Goal: Task Accomplishment & Management: Manage account settings

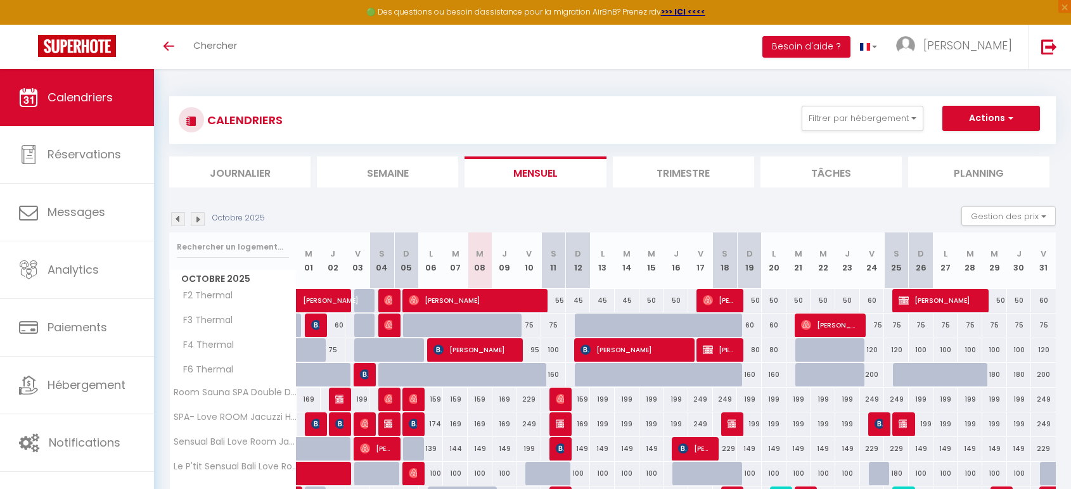
scroll to position [129, 0]
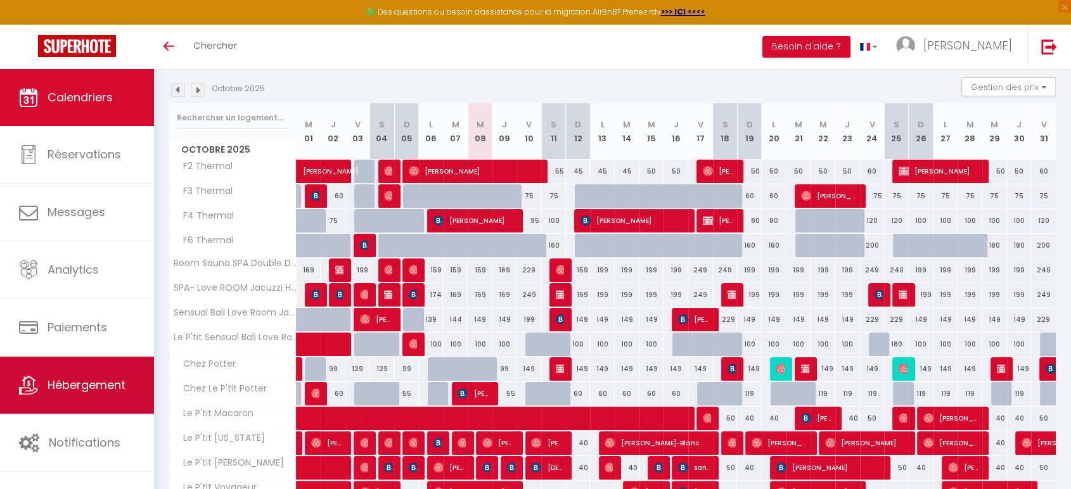
click at [86, 391] on span "Hébergement" at bounding box center [87, 385] width 78 height 16
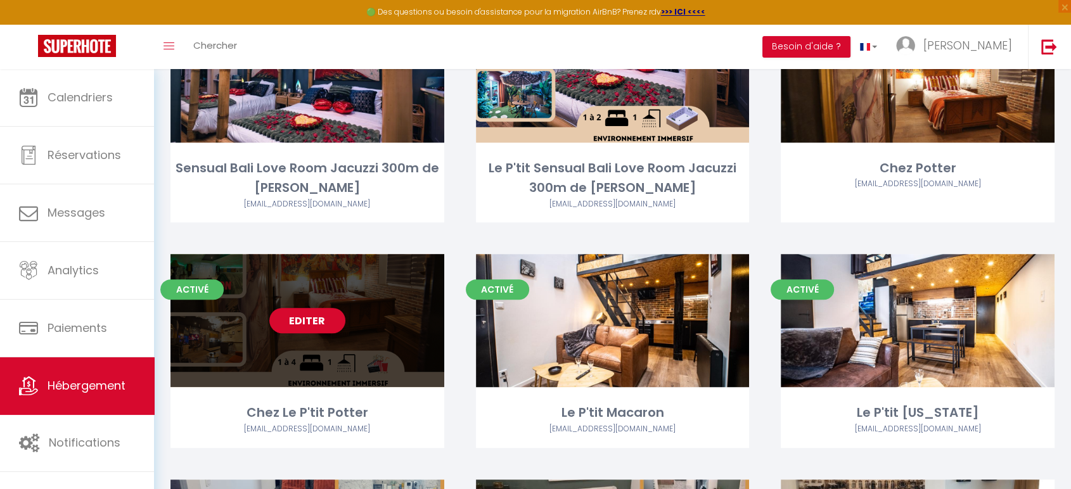
scroll to position [634, 0]
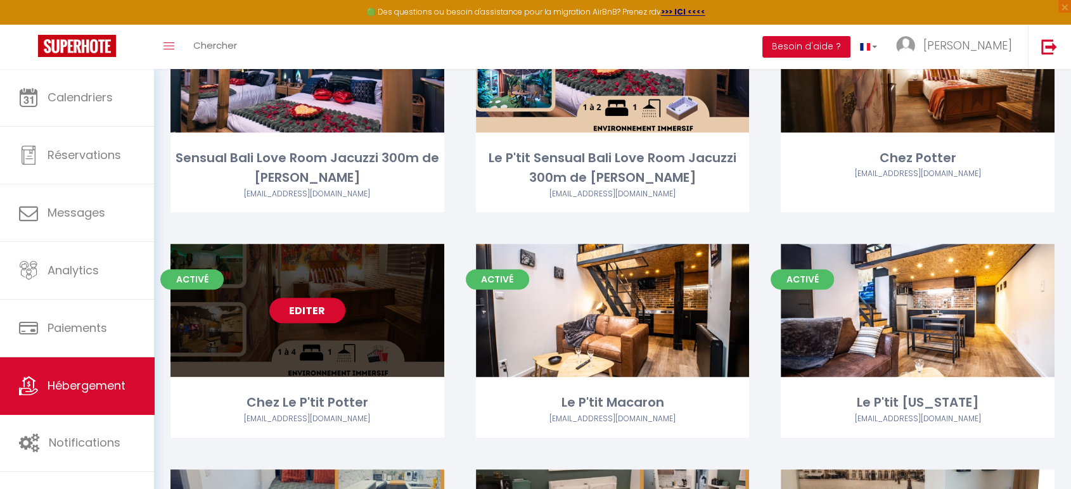
click at [316, 313] on link "Editer" at bounding box center [307, 310] width 76 height 25
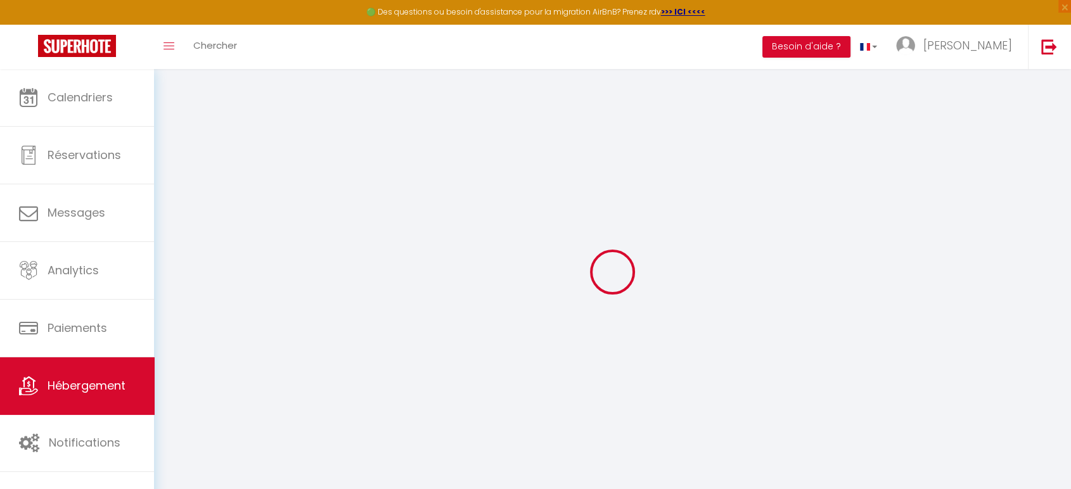
select select
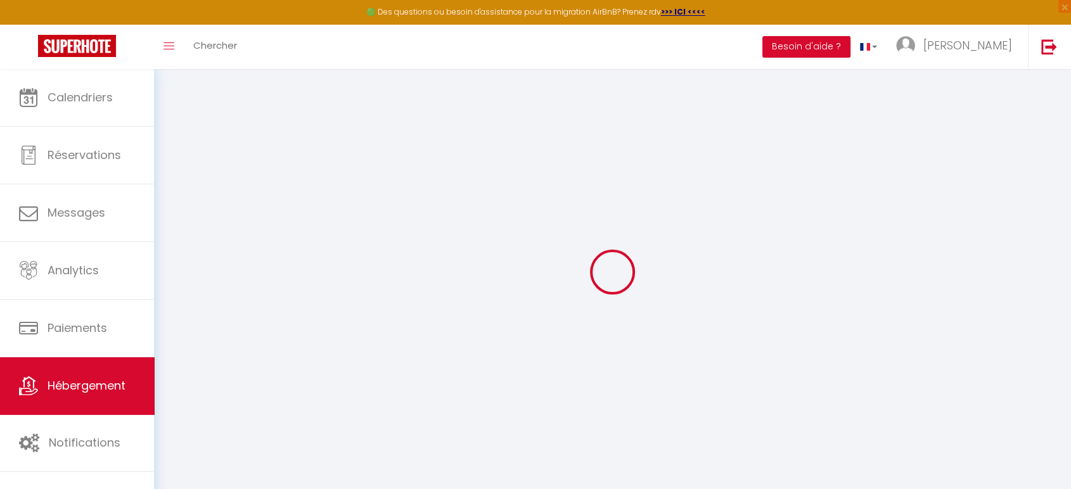
select select
checkbox input "false"
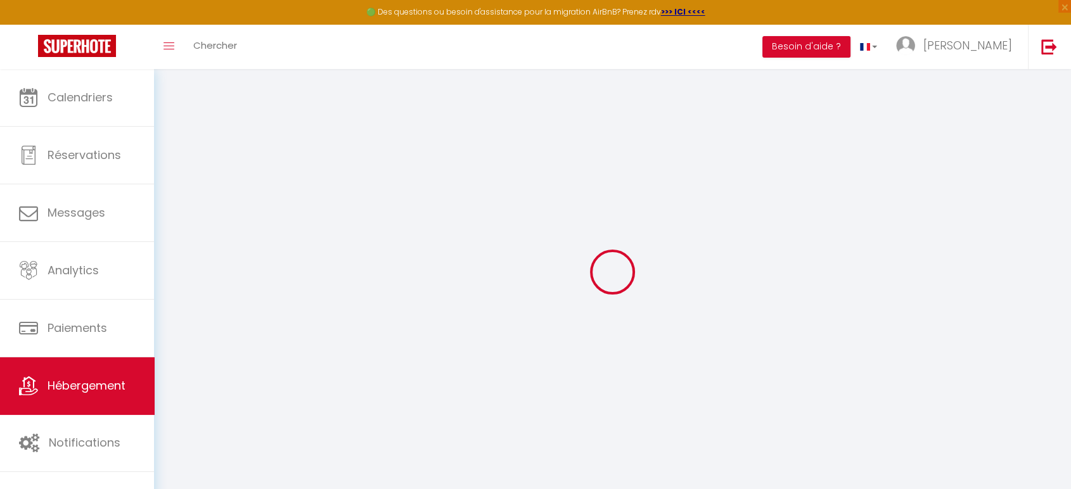
select select
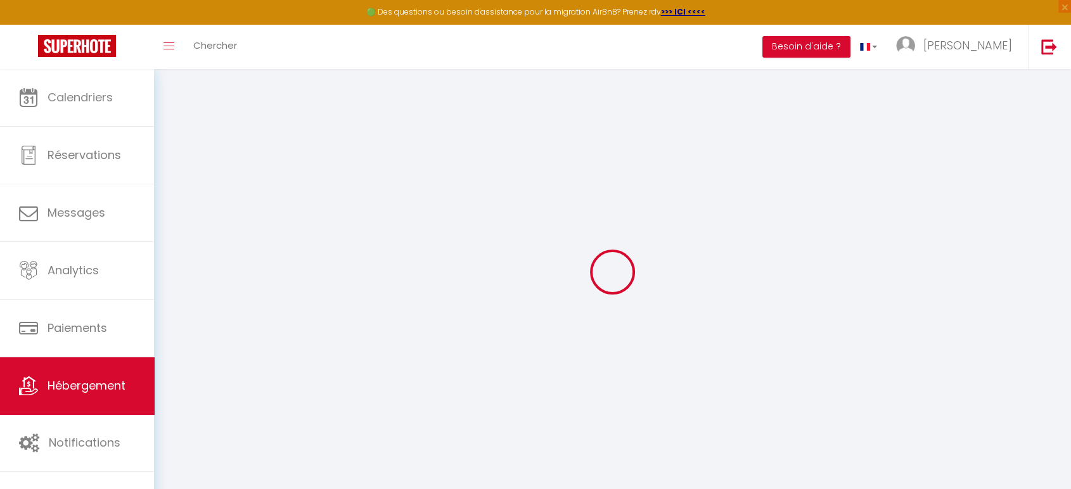
select select
checkbox input "false"
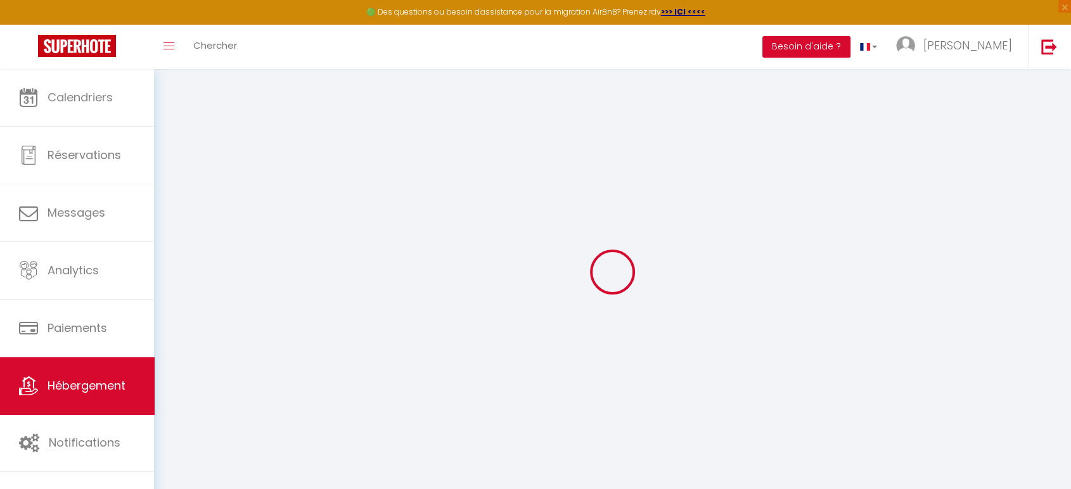
checkbox input "false"
select select
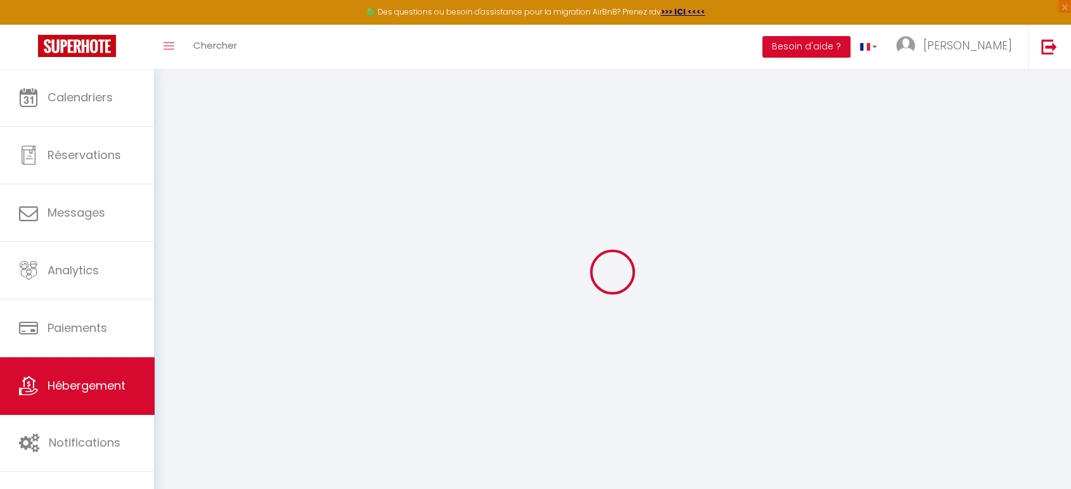
select select
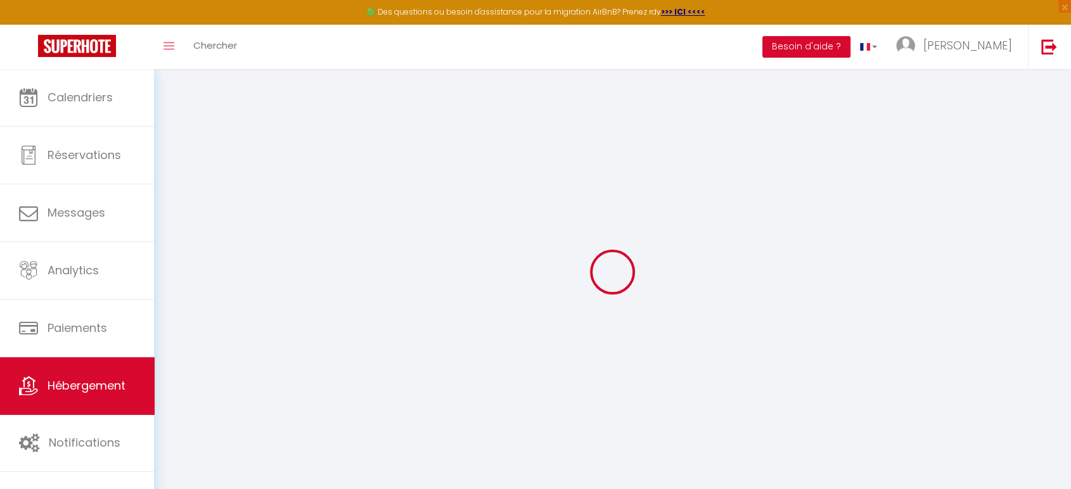
checkbox input "false"
select select
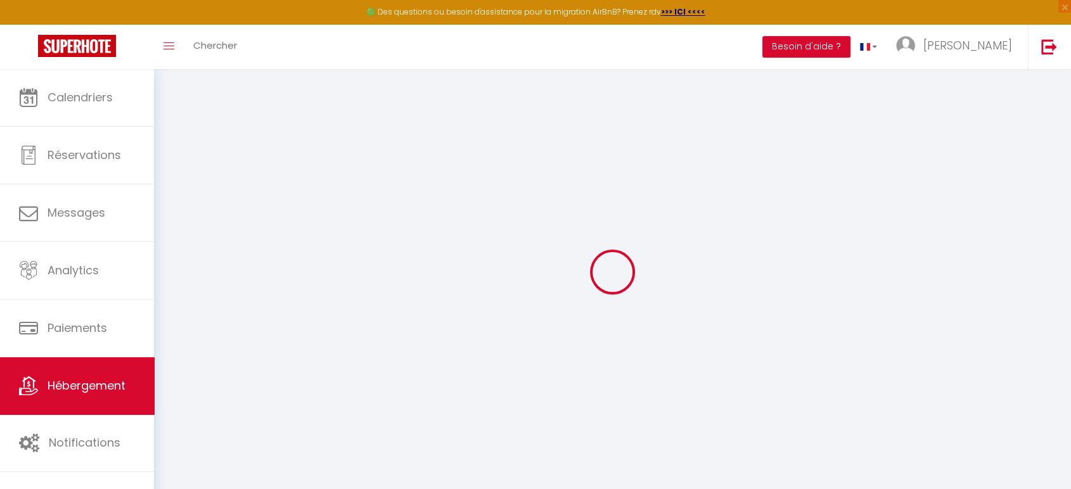
select select
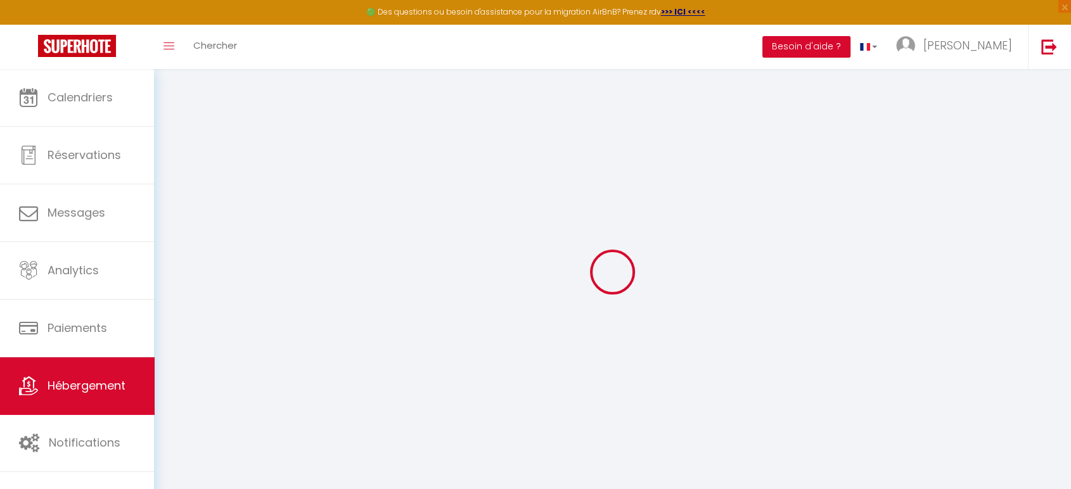
select select
checkbox input "false"
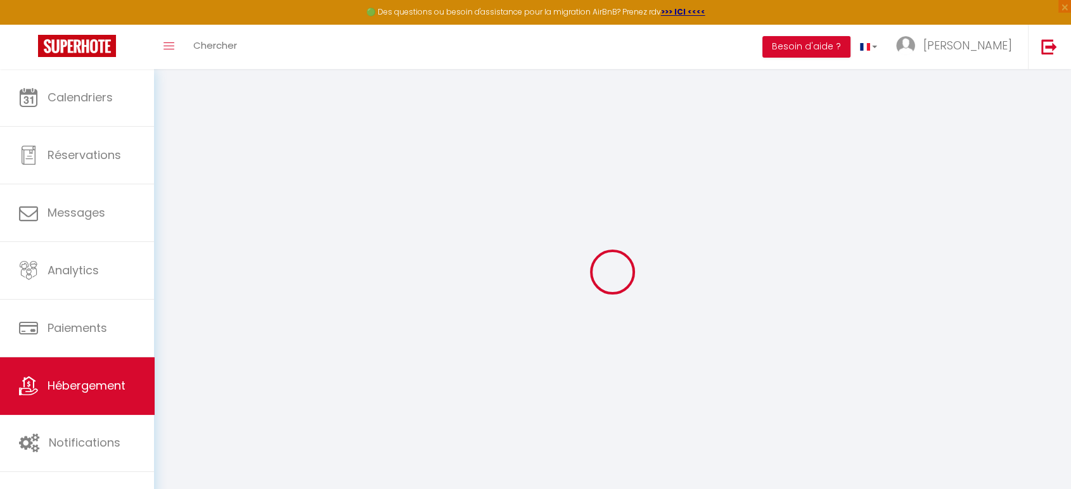
checkbox input "false"
select select
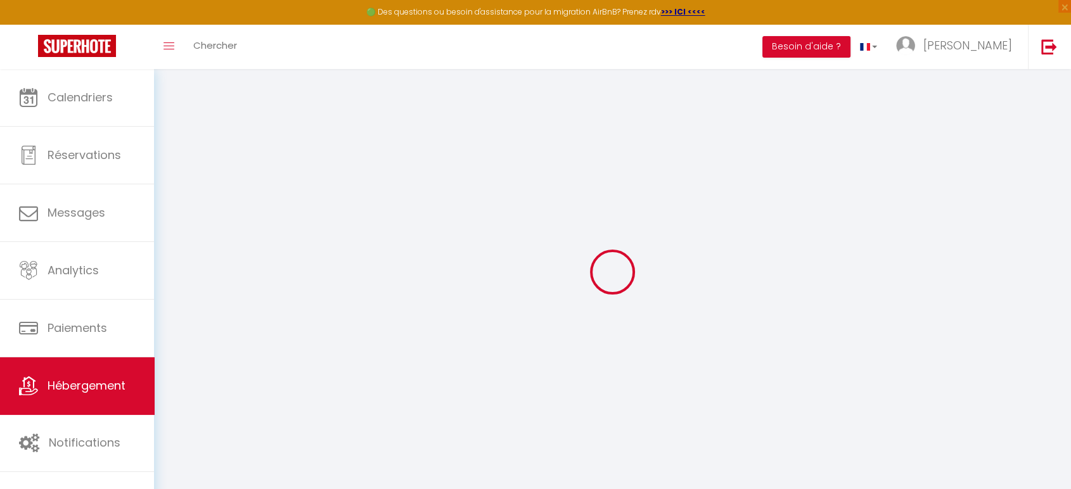
select select
checkbox input "false"
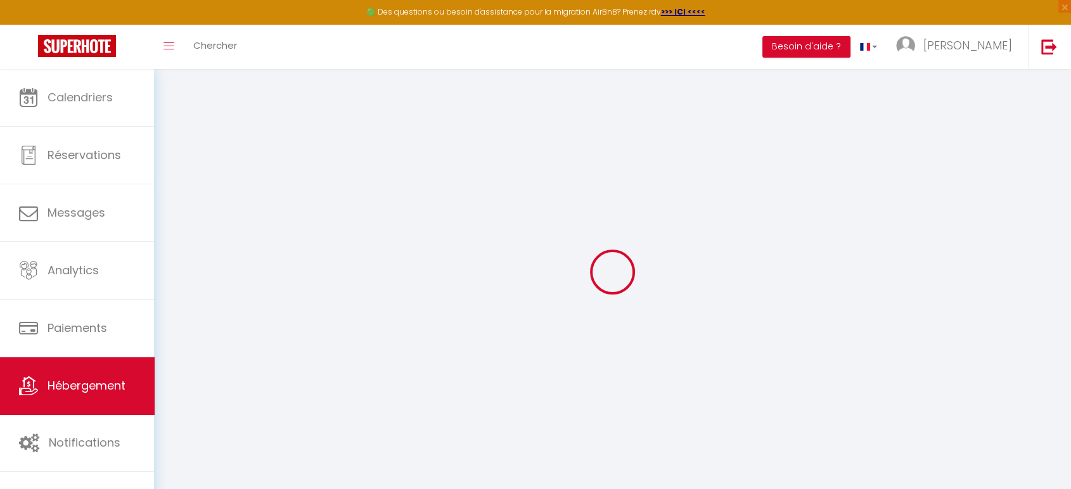
checkbox input "false"
select select
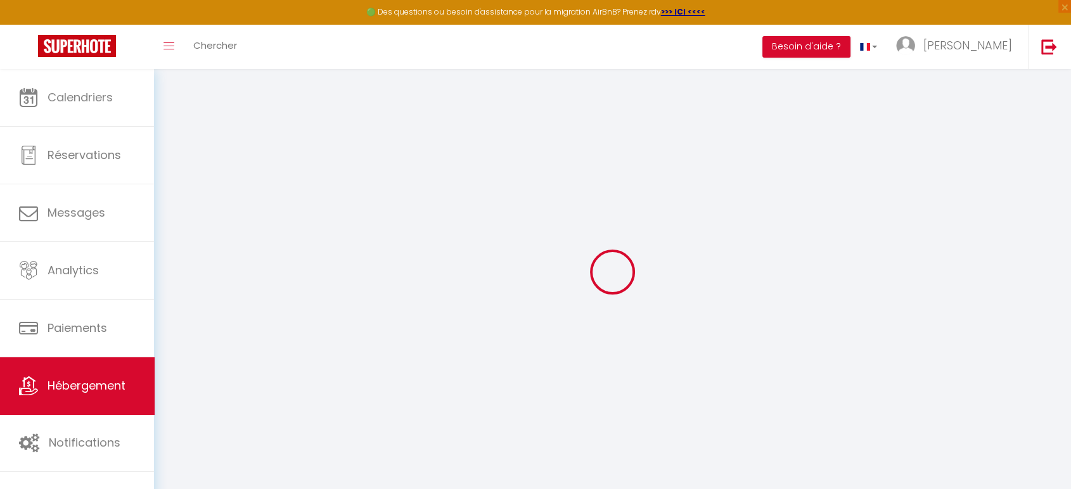
type input "Chez Le P'tit Potter"
type input "[PERSON_NAME]"
type input "ISENBRANDT"
type input "[STREET_ADDRESS]"
type input "54000"
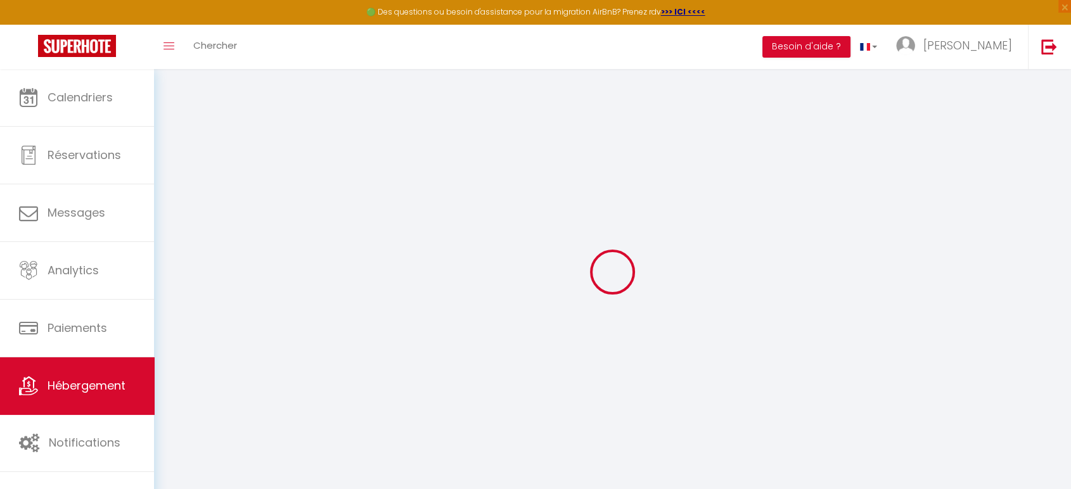
type input "NANCY"
type input "100"
type input "18"
type input "25"
type input "1.32"
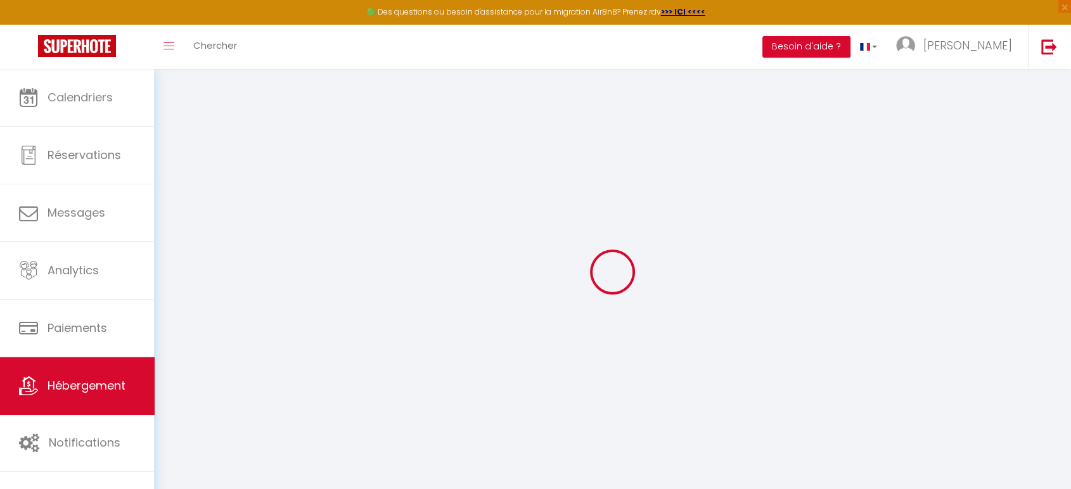
type input "400"
type input "10"
select select
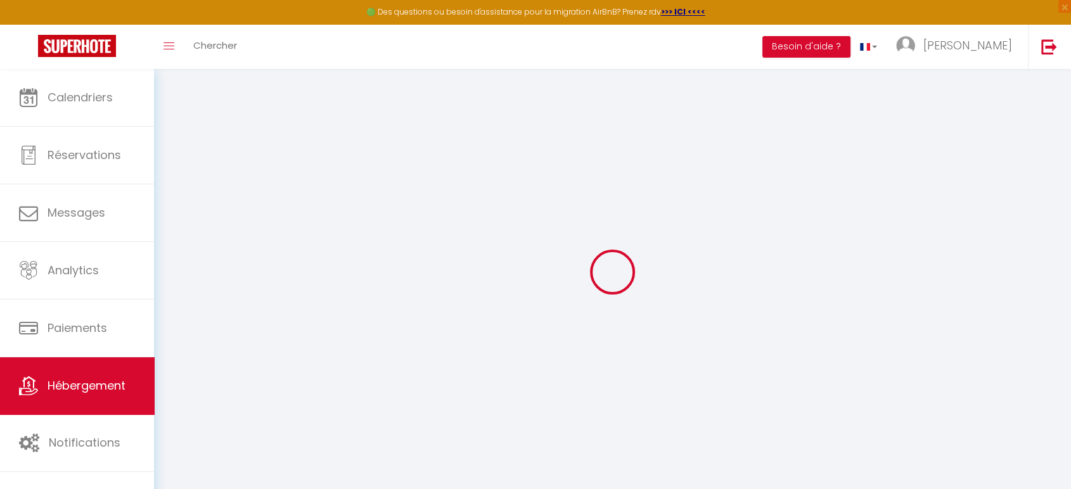
select select
type input "[STREET_ADDRESS]"
type input "54000"
type input "NANCY"
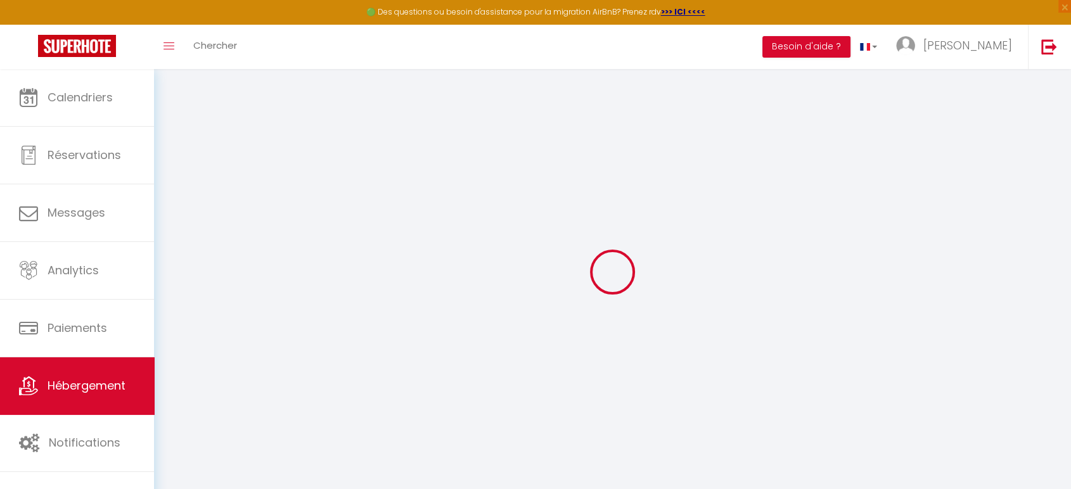
type input "[PERSON_NAME][EMAIL_ADDRESS][DOMAIN_NAME]"
select select "329"
checkbox input "false"
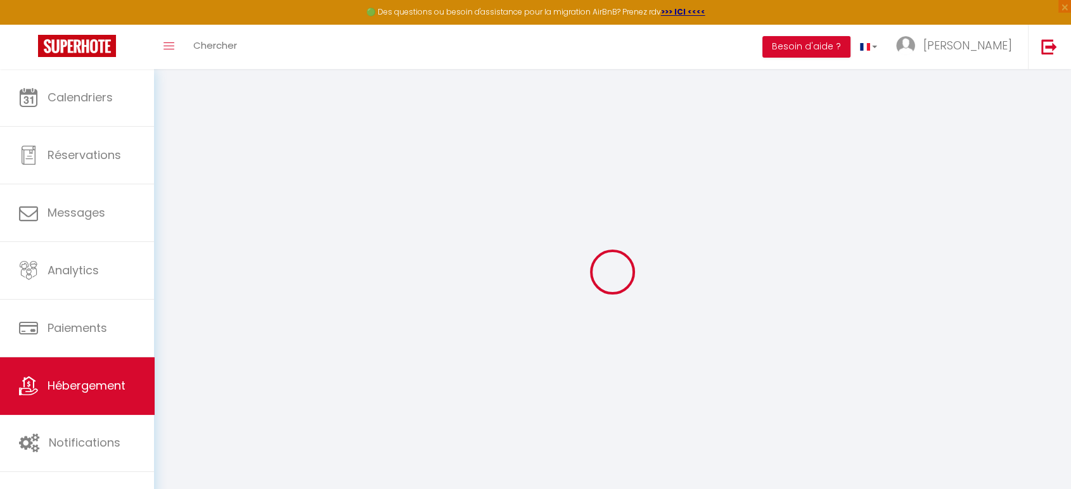
checkbox input "false"
type input "0"
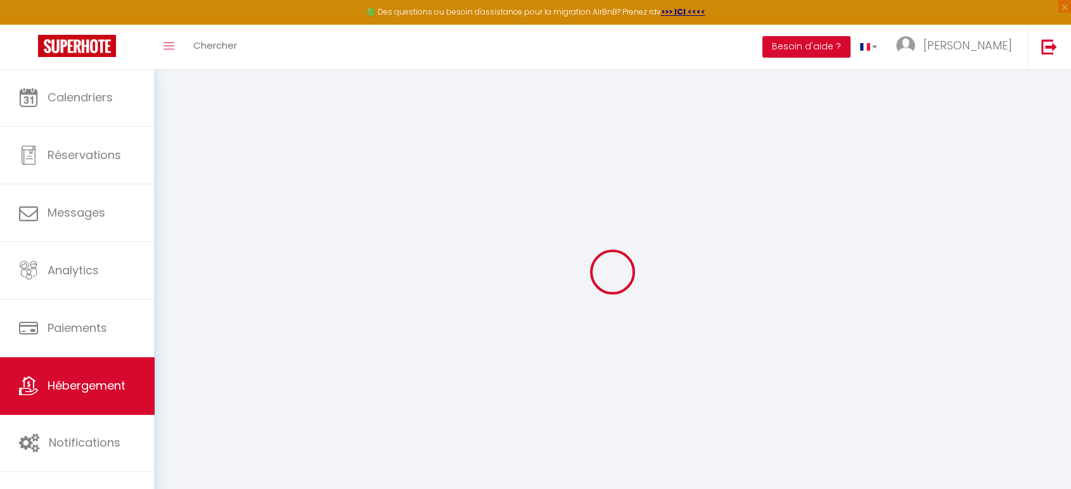
select select
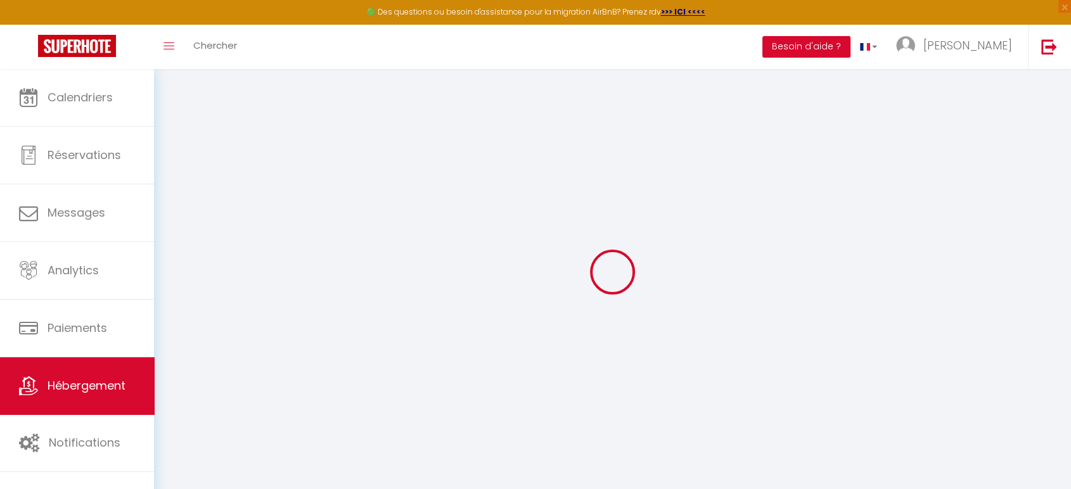
checkbox input "false"
select select
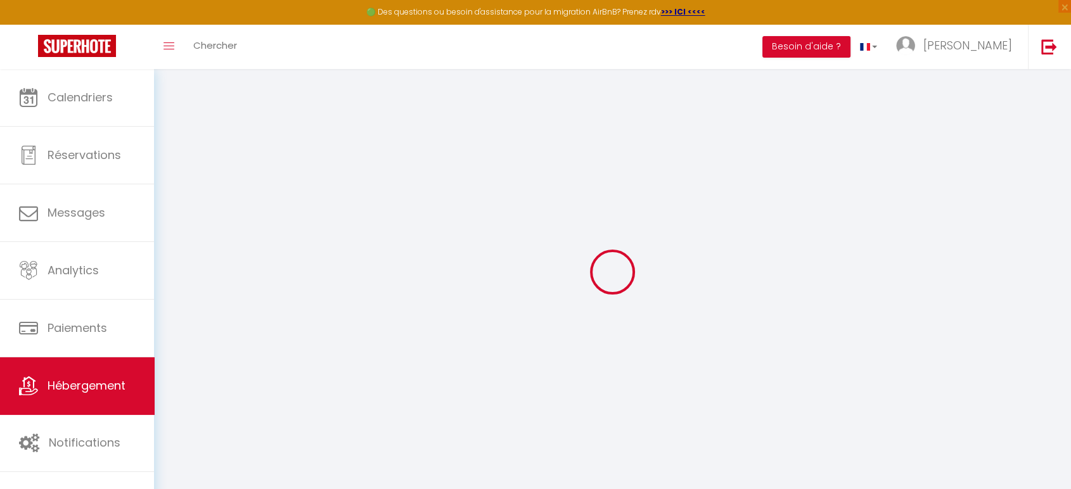
select select
checkbox input "false"
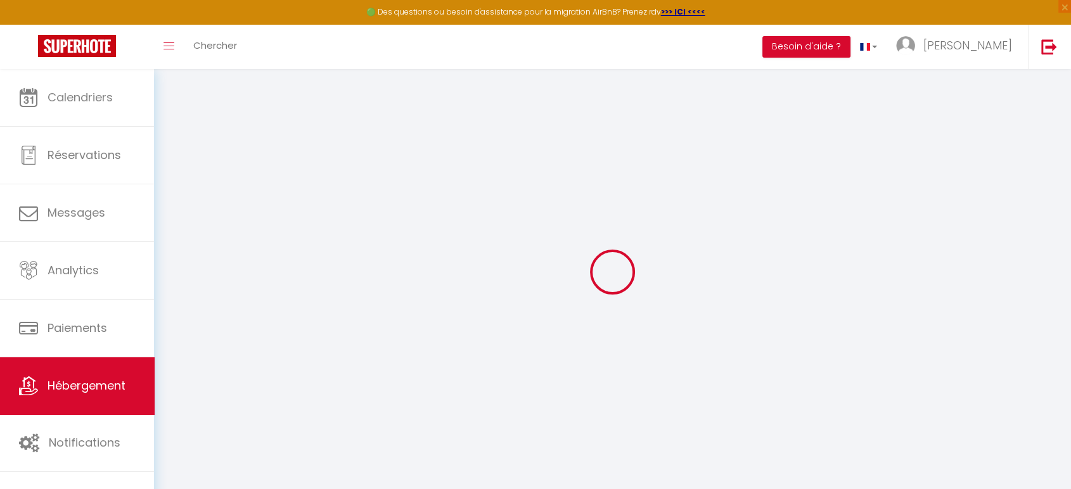
checkbox input "false"
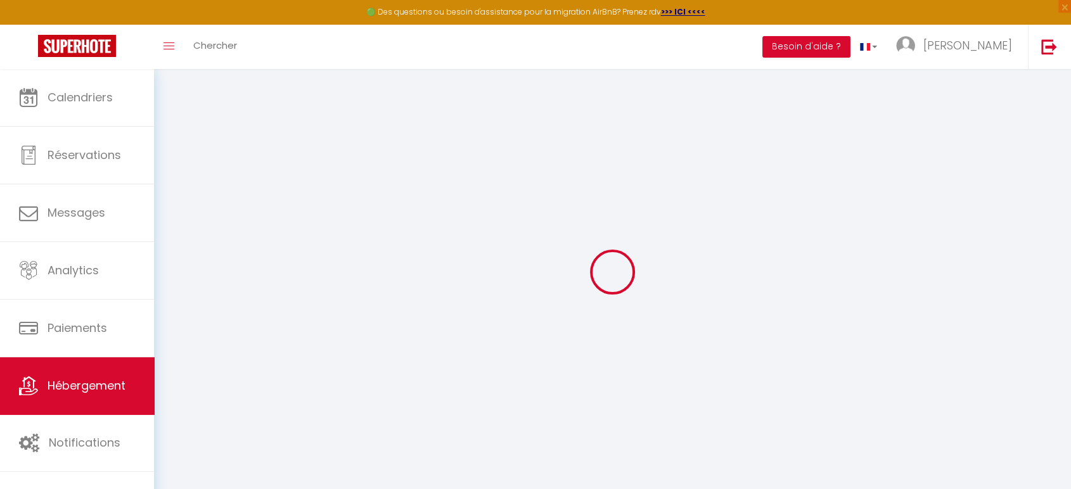
checkbox input "false"
select select "17:00"
select select "23:45"
select select "10:00"
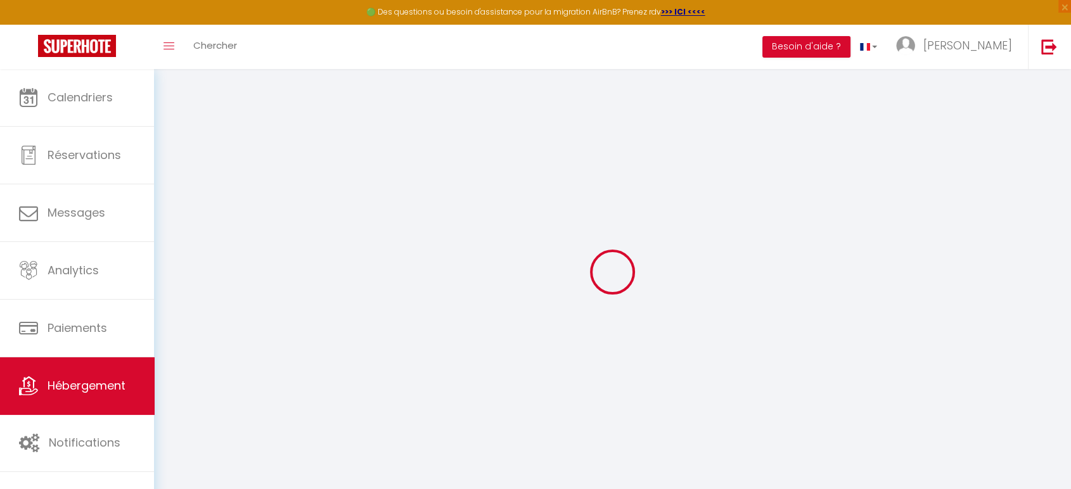
select select "30"
select select "120"
checkbox input "false"
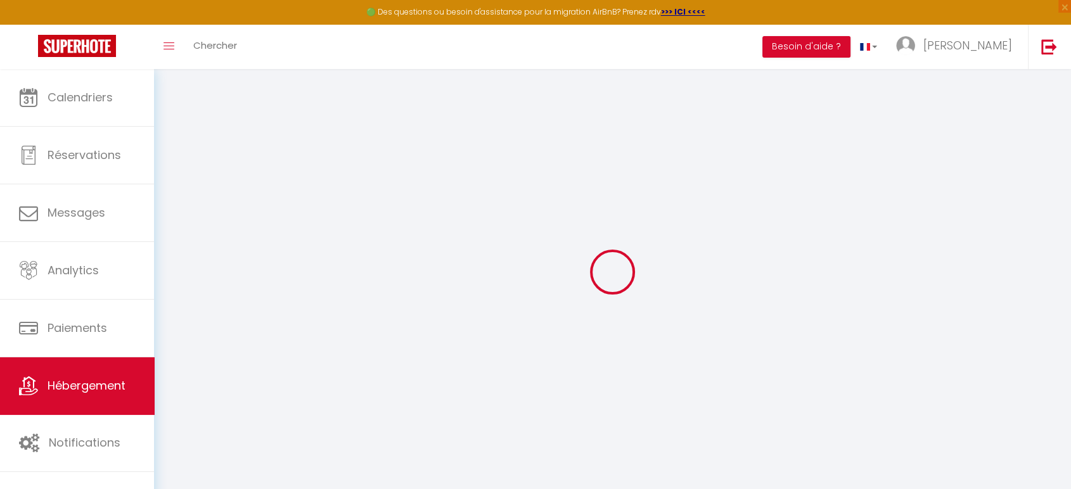
checkbox input "false"
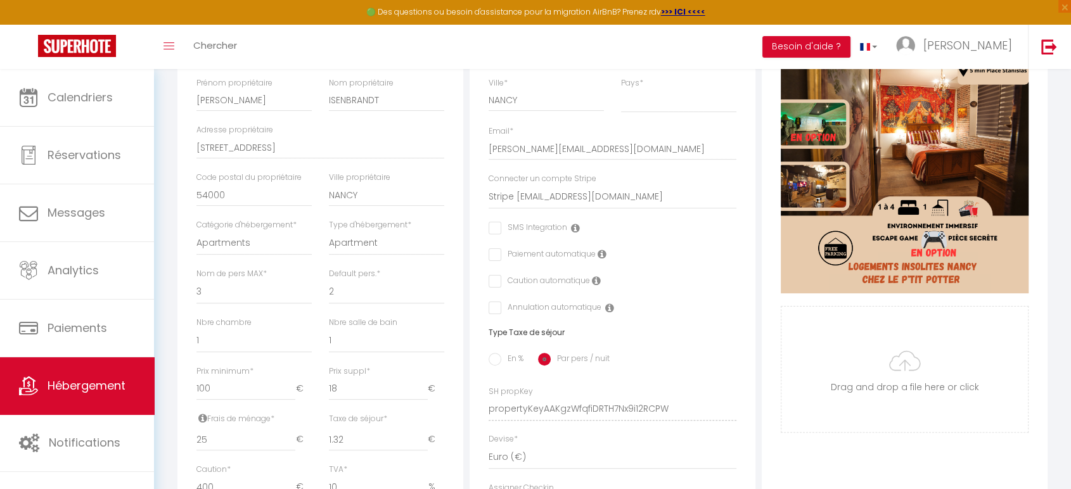
scroll to position [281, 0]
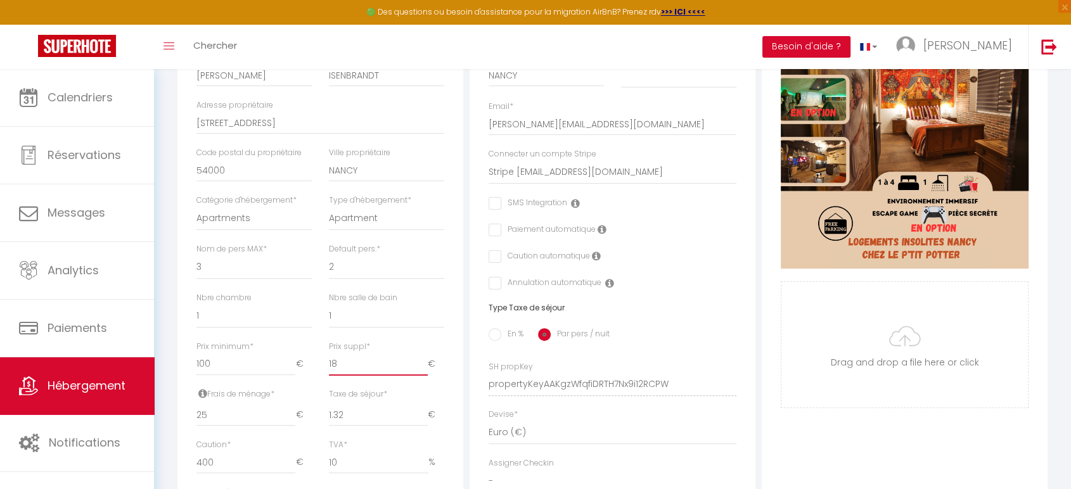
drag, startPoint x: 350, startPoint y: 374, endPoint x: 323, endPoint y: 373, distance: 27.3
click at [323, 373] on div "Prix suppl * 18 €" at bounding box center [387, 365] width 132 height 48
type input "15"
checkbox input "false"
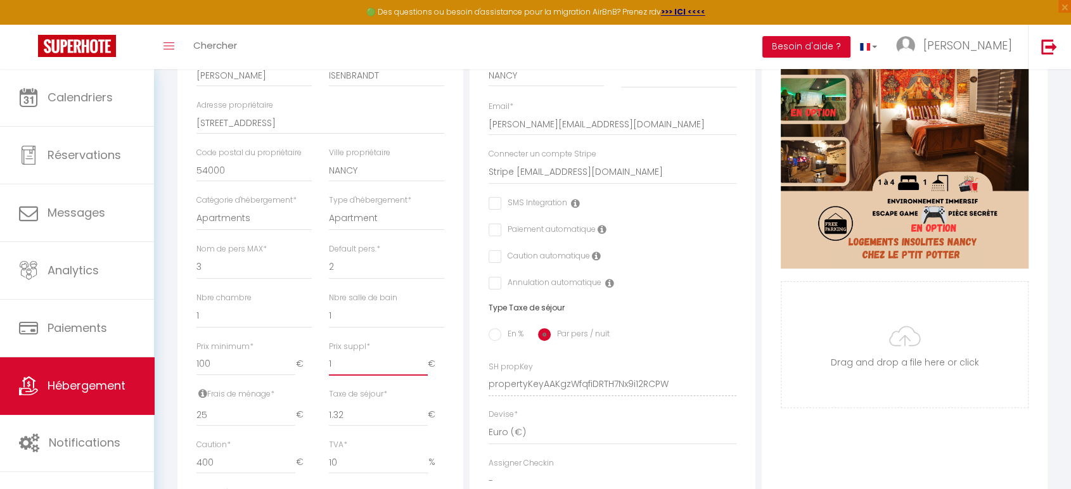
checkbox input "false"
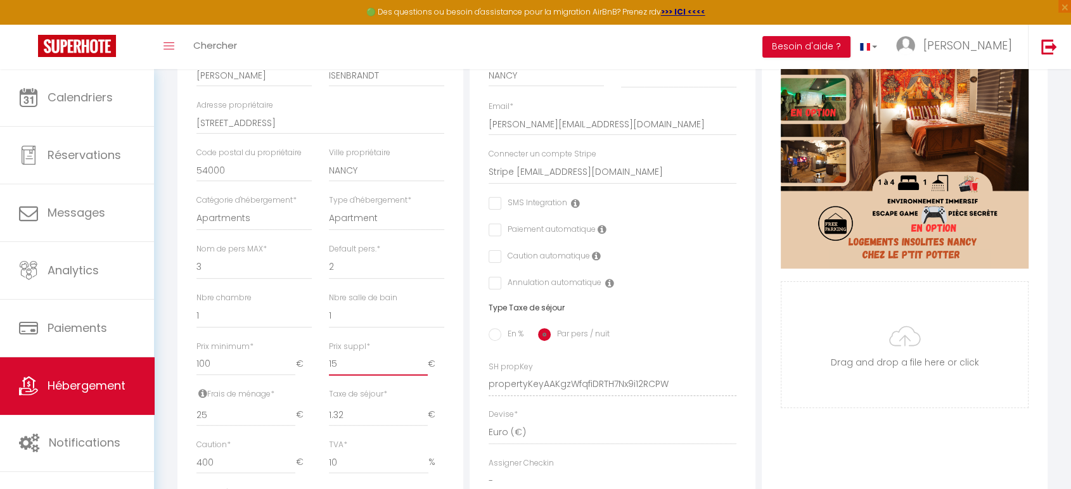
checkbox input "false"
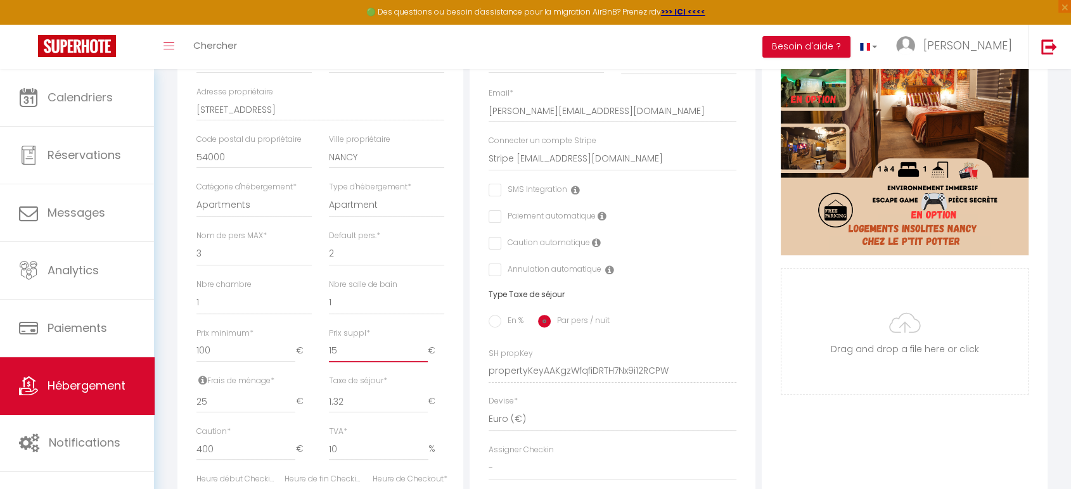
scroll to position [352, 0]
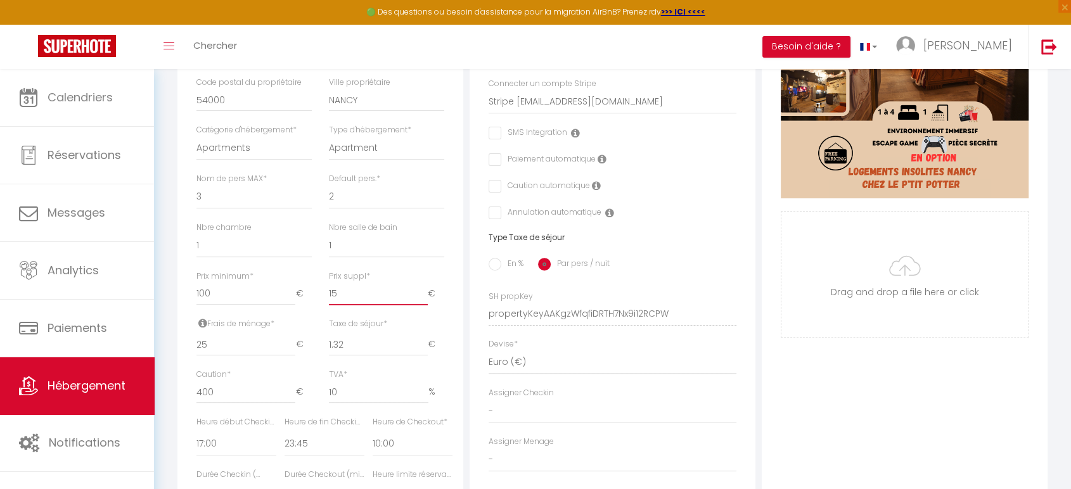
type input "15"
drag, startPoint x: 220, startPoint y: 307, endPoint x: 186, endPoint y: 303, distance: 34.5
click at [186, 303] on div "Détails Nom * [PERSON_NAME] P'tit Potter Prénom propriétaire [PERSON_NAME] prop…" at bounding box center [320, 255] width 286 height 755
type input "6"
checkbox input "false"
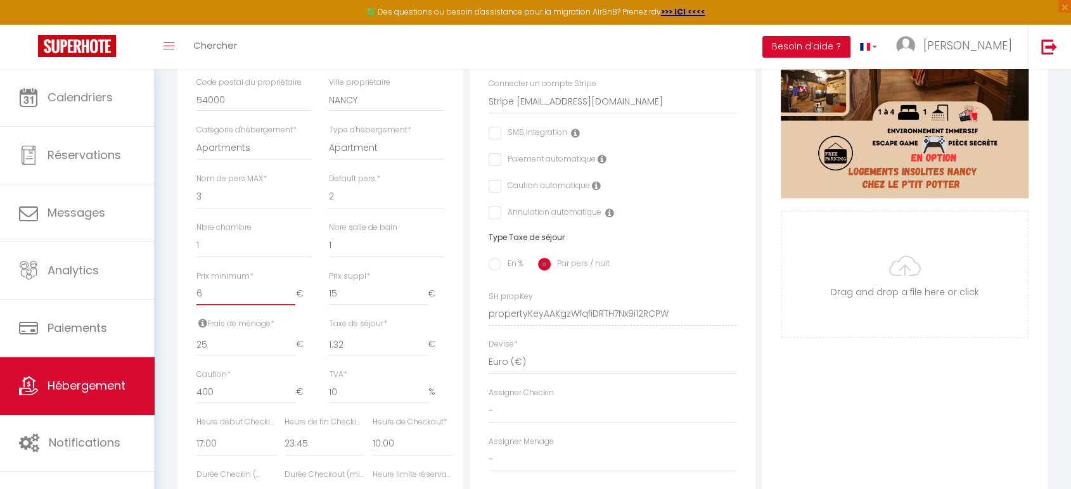
checkbox input "false"
type input "65"
checkbox input "false"
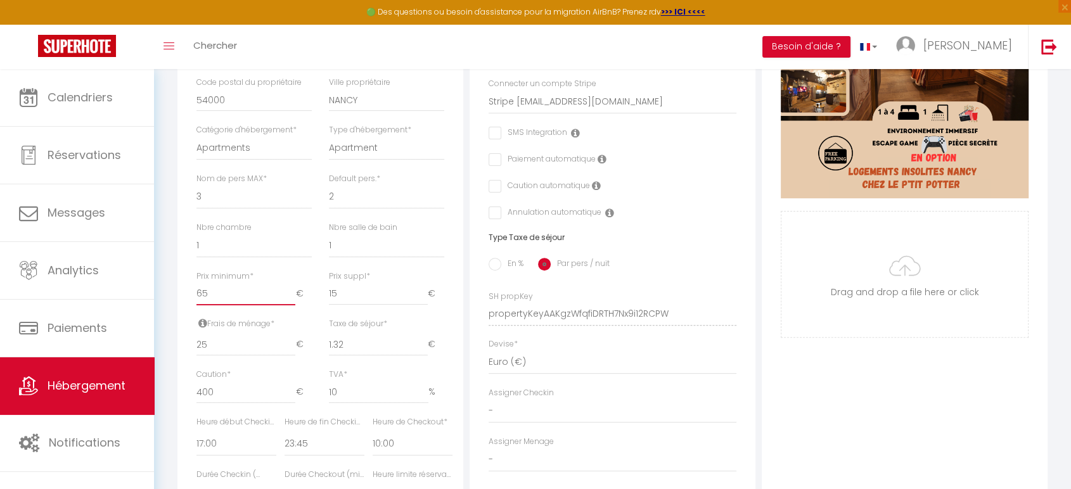
checkbox input "false"
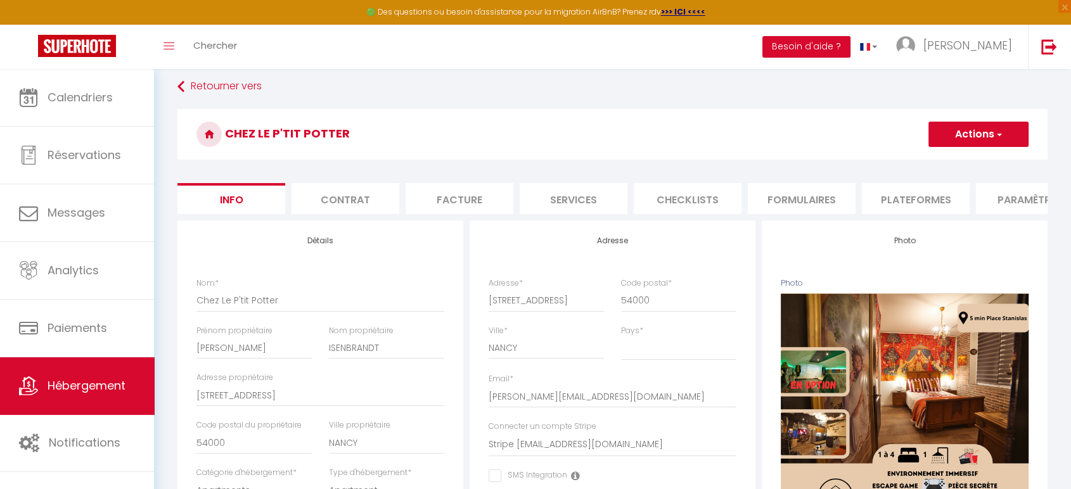
scroll to position [0, 0]
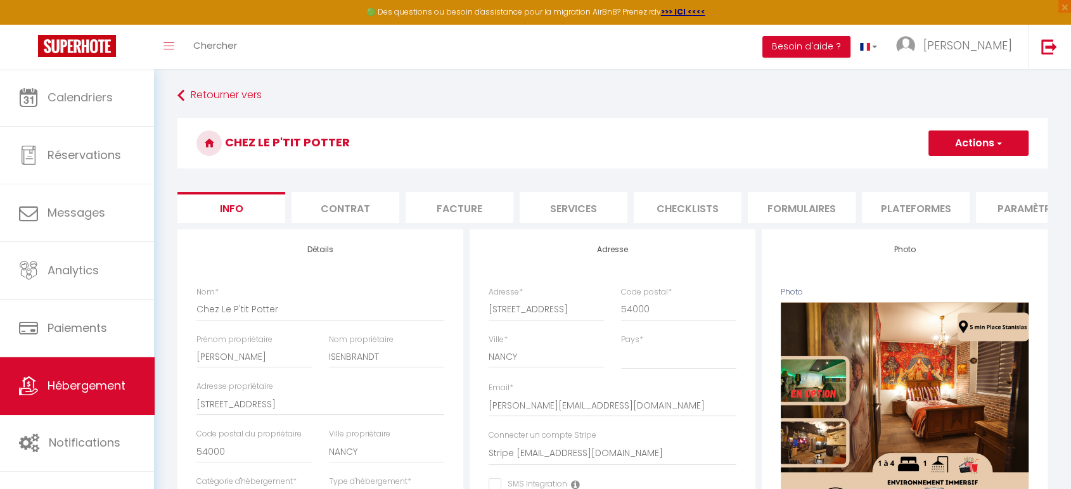
type input "65"
click at [941, 153] on button "Actions" at bounding box center [979, 143] width 100 height 25
click at [938, 171] on input "Enregistrer" at bounding box center [928, 171] width 47 height 13
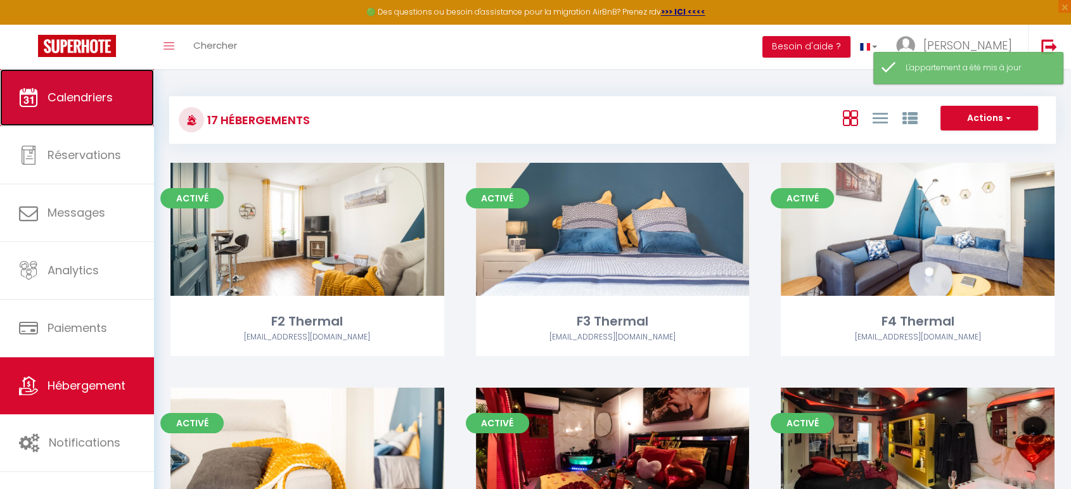
click at [94, 100] on span "Calendriers" at bounding box center [80, 97] width 65 height 16
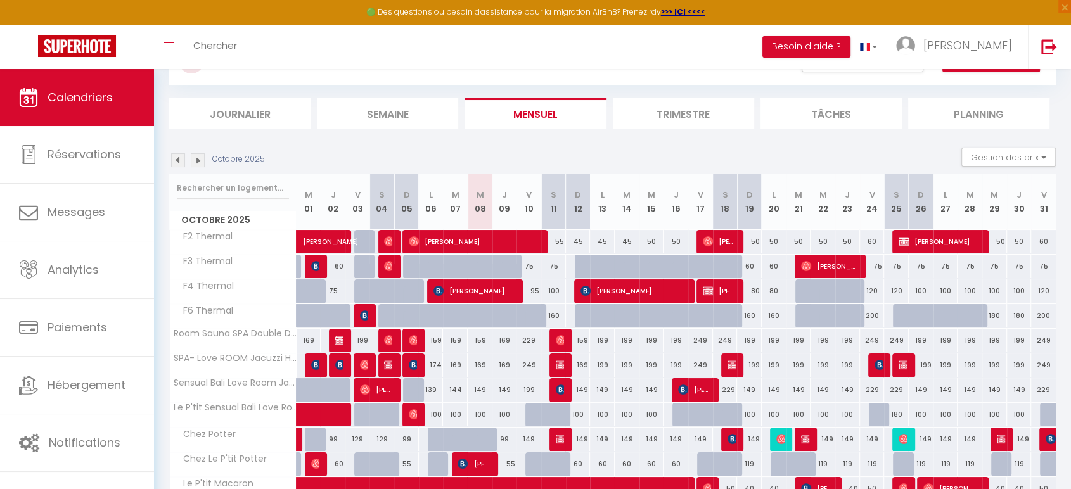
scroll to position [141, 0]
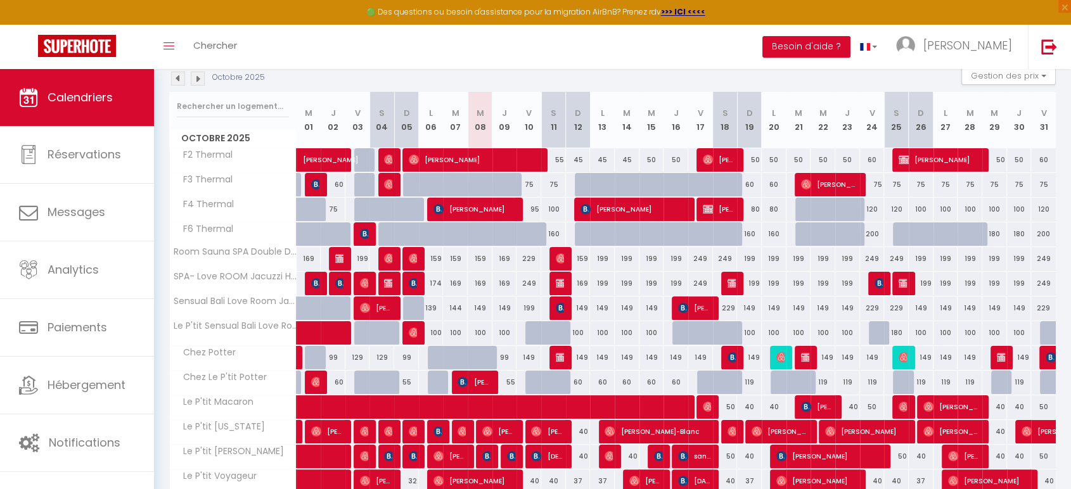
drag, startPoint x: 752, startPoint y: 382, endPoint x: 744, endPoint y: 387, distance: 9.1
click at [752, 383] on div "119" at bounding box center [749, 382] width 25 height 23
type input "119"
type input "Dim 19 Octobre 2025"
type input "Lun 20 Octobre 2025"
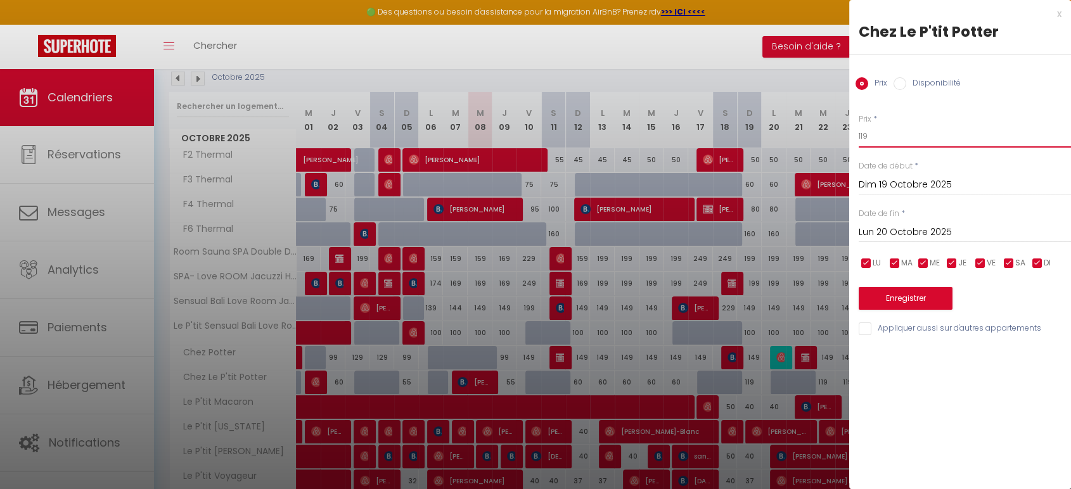
drag, startPoint x: 870, startPoint y: 140, endPoint x: 837, endPoint y: 127, distance: 34.7
click at [837, 127] on body "🟢 Des questions ou besoin d'assistance pour la migration AirBnB? Prenez rdv >>>…" at bounding box center [535, 274] width 1071 height 693
type input "60"
click at [891, 229] on input "Lun 20 Octobre 2025" at bounding box center [965, 232] width 212 height 16
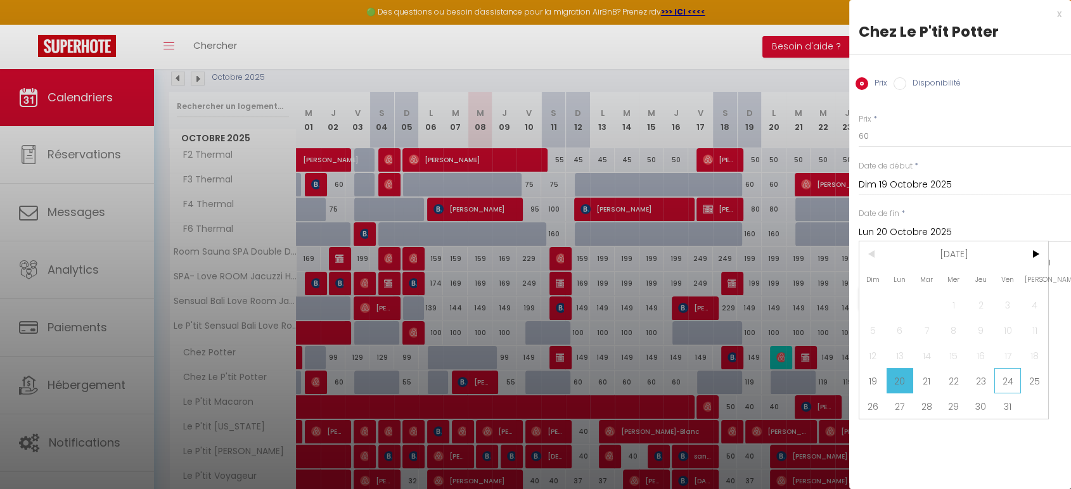
click at [1005, 377] on span "24" at bounding box center [1007, 380] width 27 height 25
type input "Ven 24 Octobre 2025"
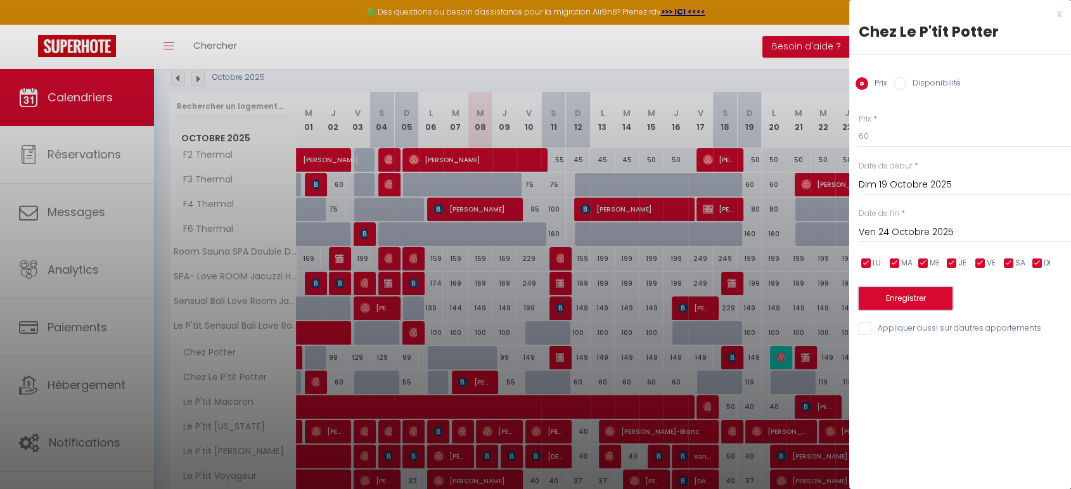
click at [906, 293] on button "Enregistrer" at bounding box center [906, 298] width 94 height 23
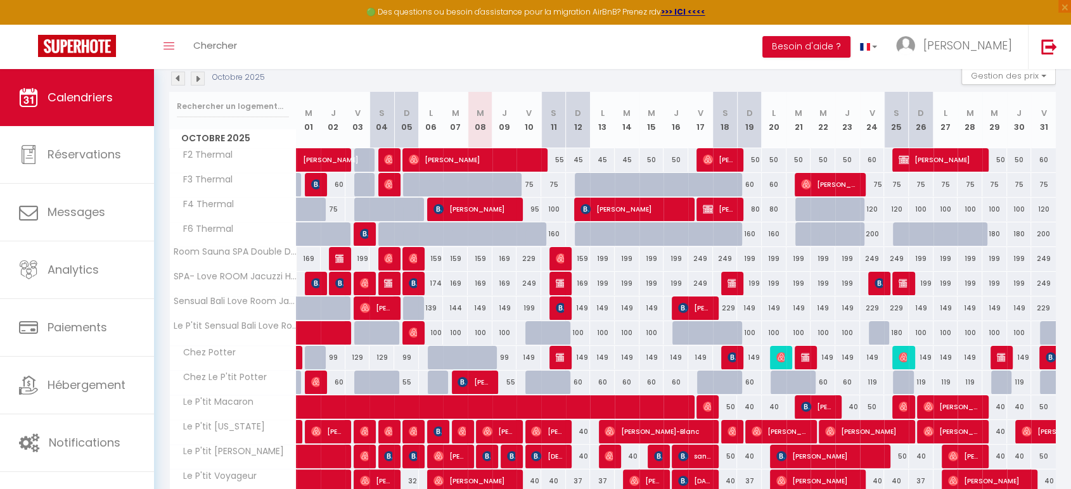
drag, startPoint x: 872, startPoint y: 384, endPoint x: 872, endPoint y: 394, distance: 10.1
click at [872, 384] on div "119" at bounding box center [872, 382] width 25 height 23
type input "119"
type input "Ven 24 Octobre 2025"
type input "[DATE]"
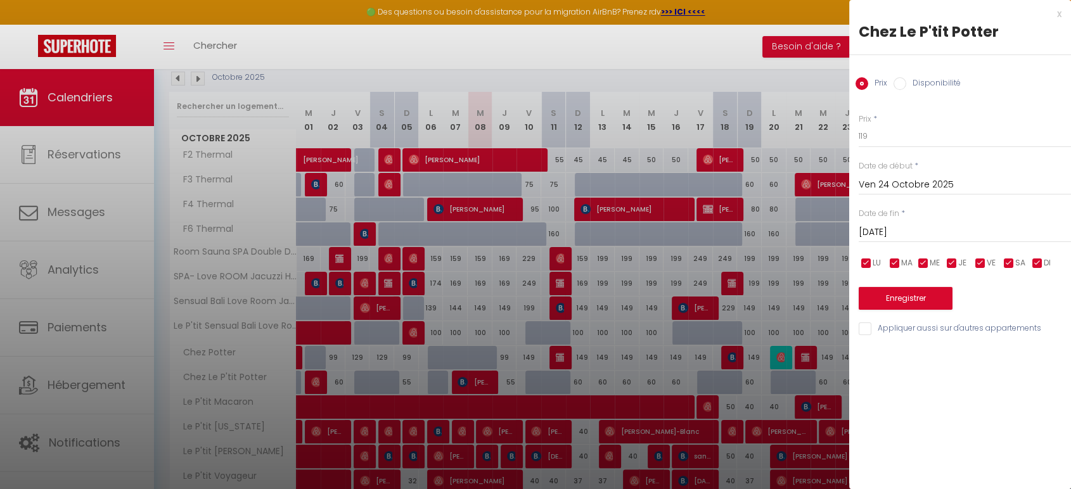
click at [904, 82] on input "Disponibilité" at bounding box center [900, 83] width 13 height 13
radio input "true"
click at [899, 133] on select "Disponible Indisponible" at bounding box center [965, 137] width 212 height 24
drag, startPoint x: 862, startPoint y: 77, endPoint x: 878, endPoint y: 78, distance: 15.9
click at [862, 77] on input "Prix" at bounding box center [862, 83] width 13 height 13
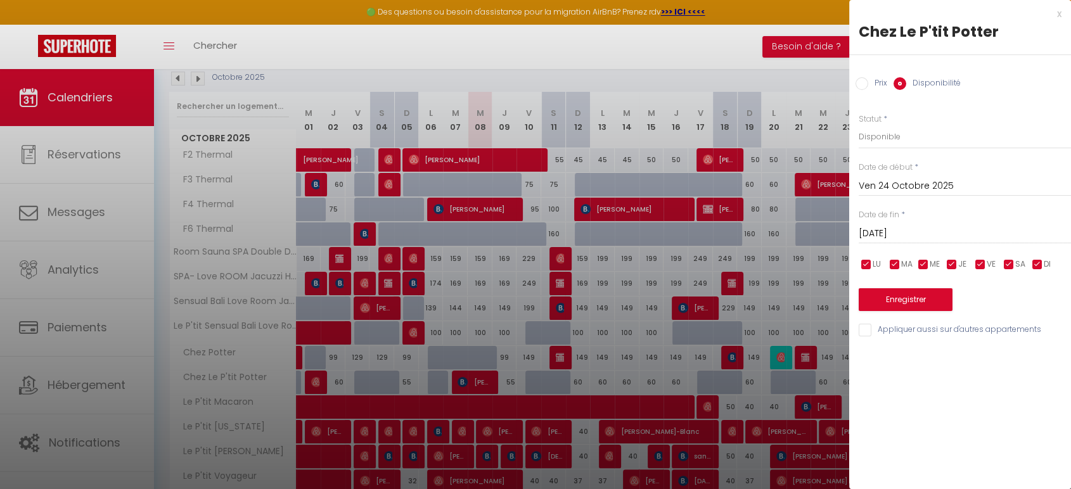
radio input "true"
radio input "false"
click at [1057, 14] on div "x" at bounding box center [955, 13] width 212 height 15
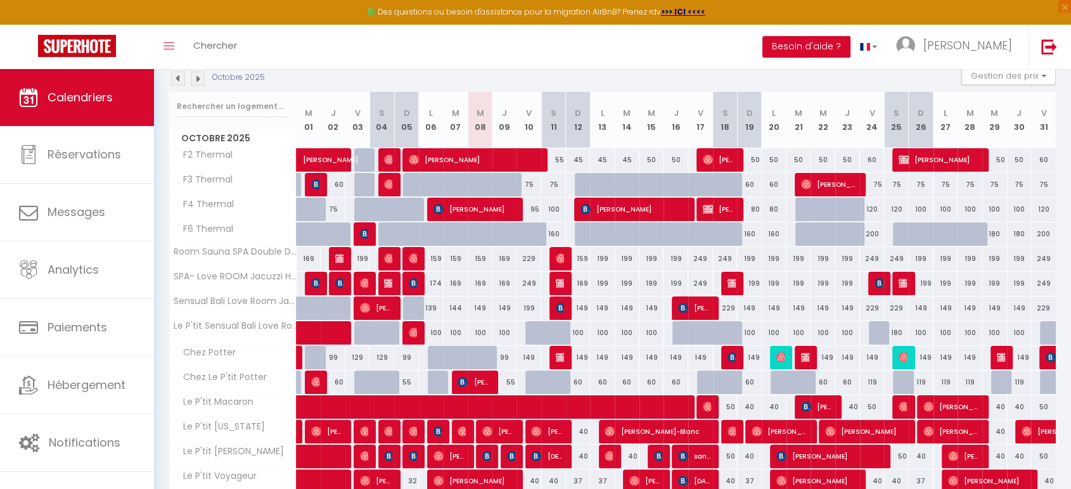
click at [872, 384] on div "119" at bounding box center [872, 382] width 25 height 23
type input "119"
type input "Ven 24 Octobre 2025"
type input "[DATE]"
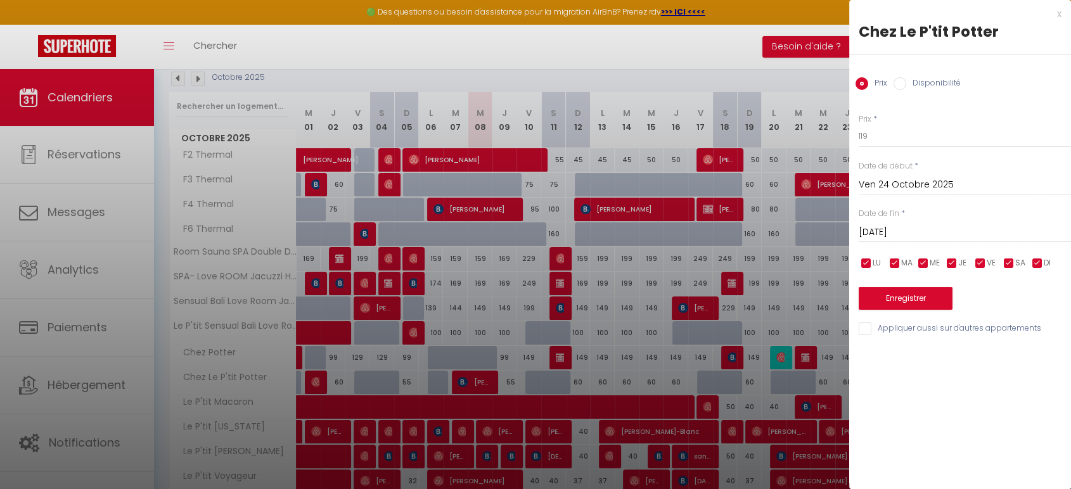
click at [904, 84] on input "Disponibilité" at bounding box center [900, 83] width 13 height 13
radio input "true"
radio input "false"
click at [881, 144] on select "Disponible Indisponible" at bounding box center [965, 137] width 212 height 24
select select "0"
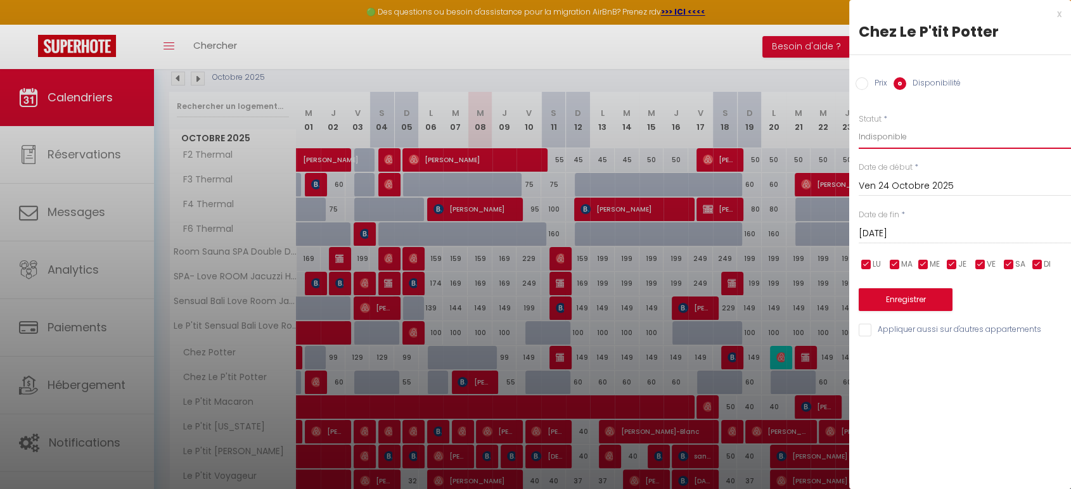
click at [859, 125] on select "Disponible Indisponible" at bounding box center [965, 137] width 212 height 24
click at [889, 299] on button "Enregistrer" at bounding box center [906, 299] width 94 height 23
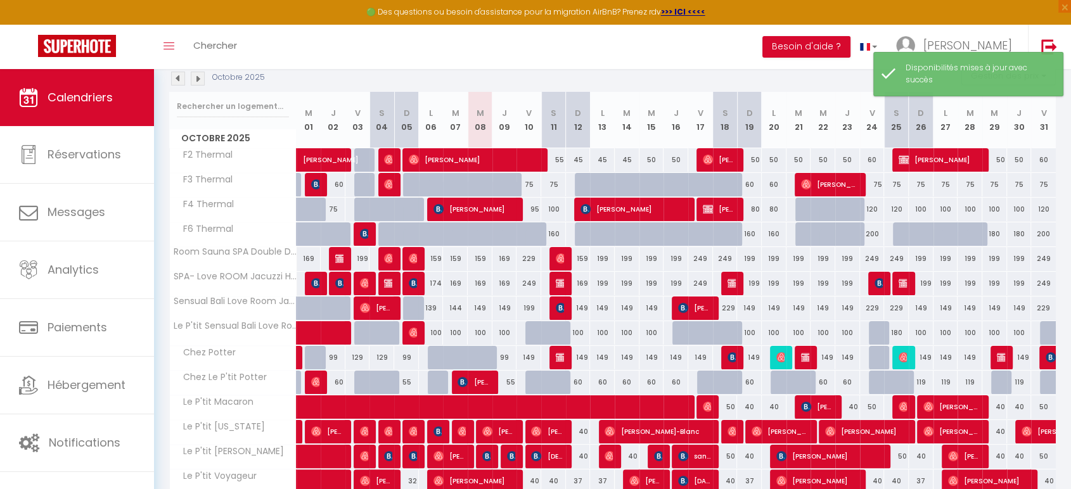
click at [878, 360] on div at bounding box center [881, 358] width 25 height 24
select select "1"
type input "Ven 24 Octobre 2025"
type input "[DATE]"
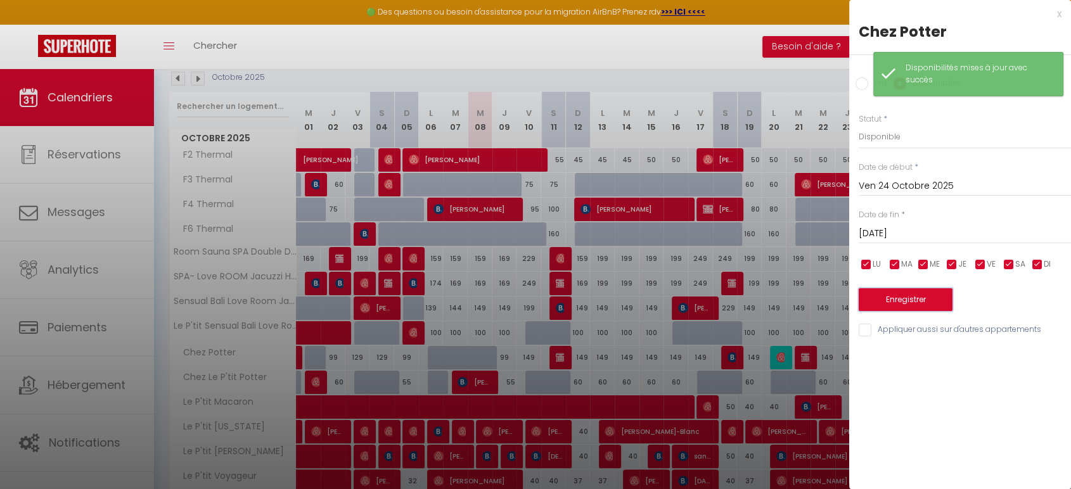
click at [882, 302] on button "Enregistrer" at bounding box center [906, 299] width 94 height 23
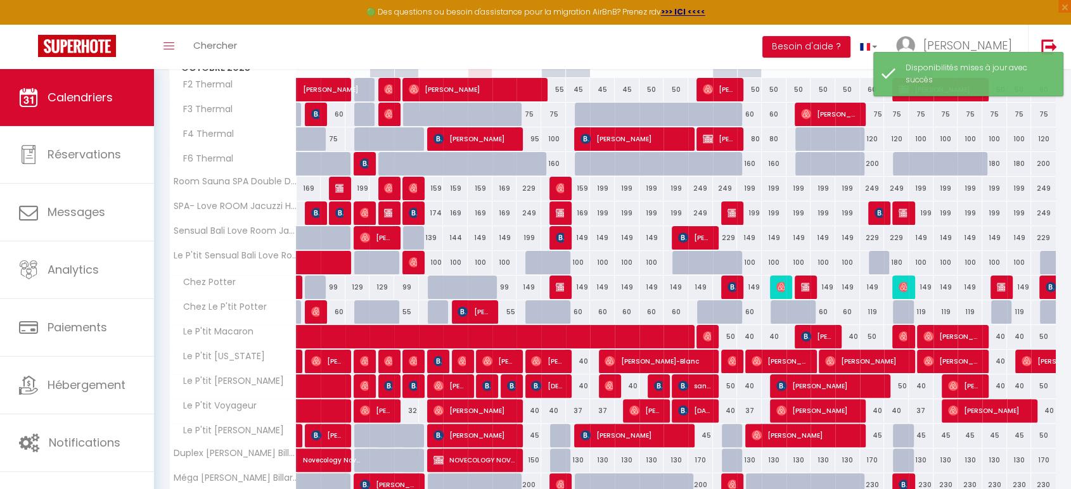
scroll to position [270, 0]
